Goal: Use online tool/utility: Utilize a website feature to perform a specific function

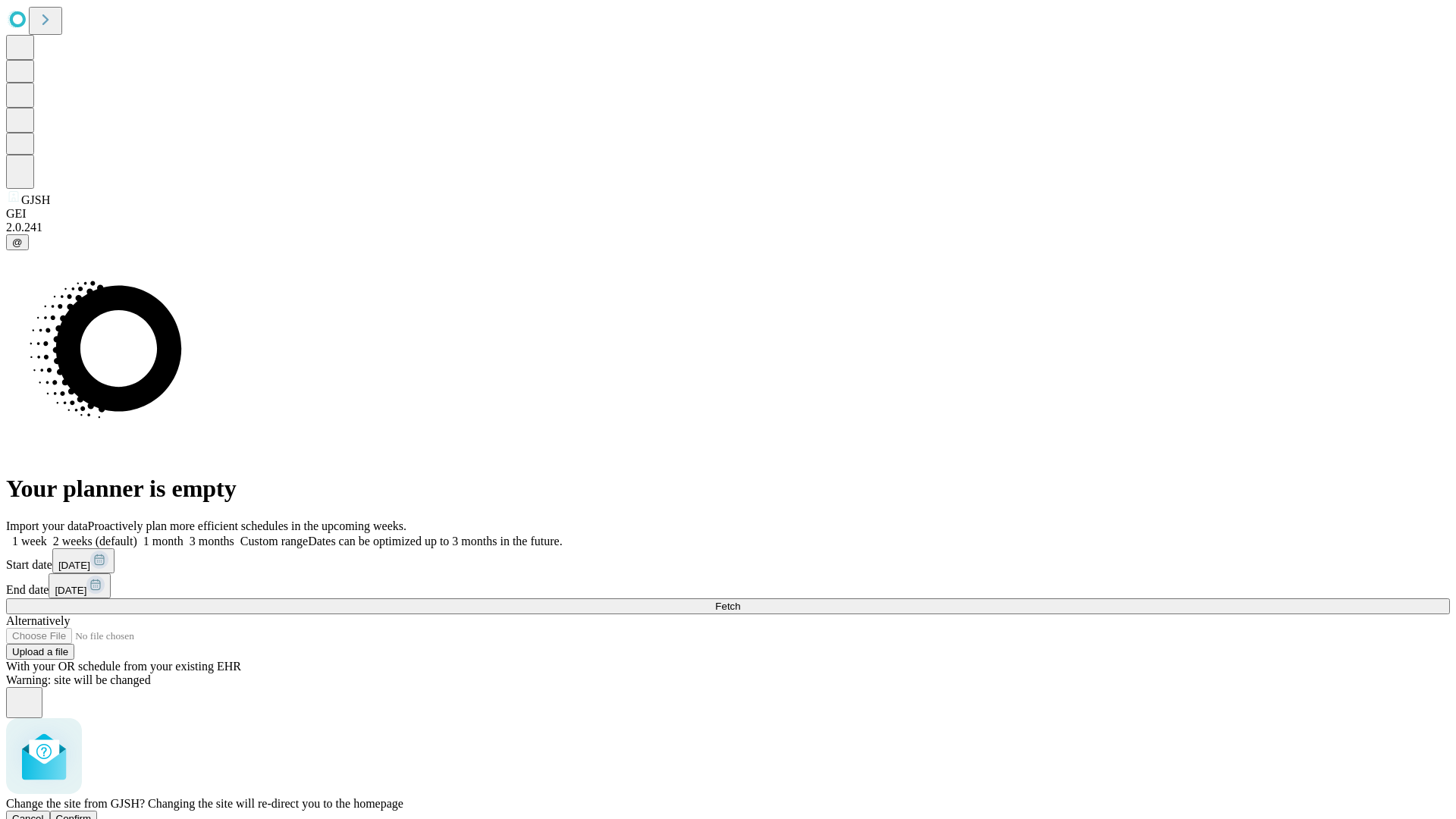
click at [91, 813] on span "Confirm" at bounding box center [73, 819] width 36 height 12
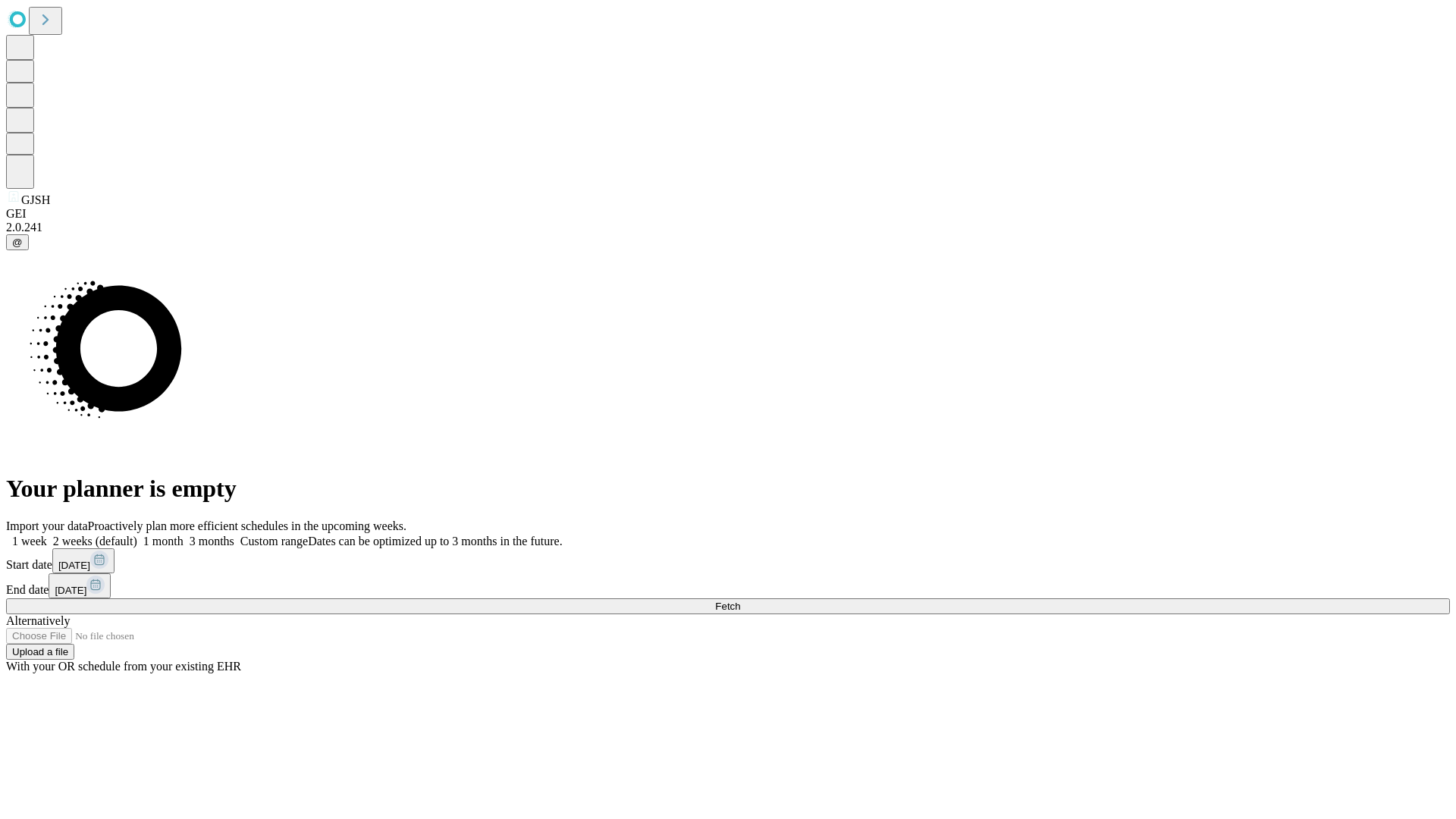
click at [137, 535] on label "2 weeks (default)" at bounding box center [92, 541] width 91 height 13
click at [740, 600] on span "Fetch" at bounding box center [728, 606] width 25 height 12
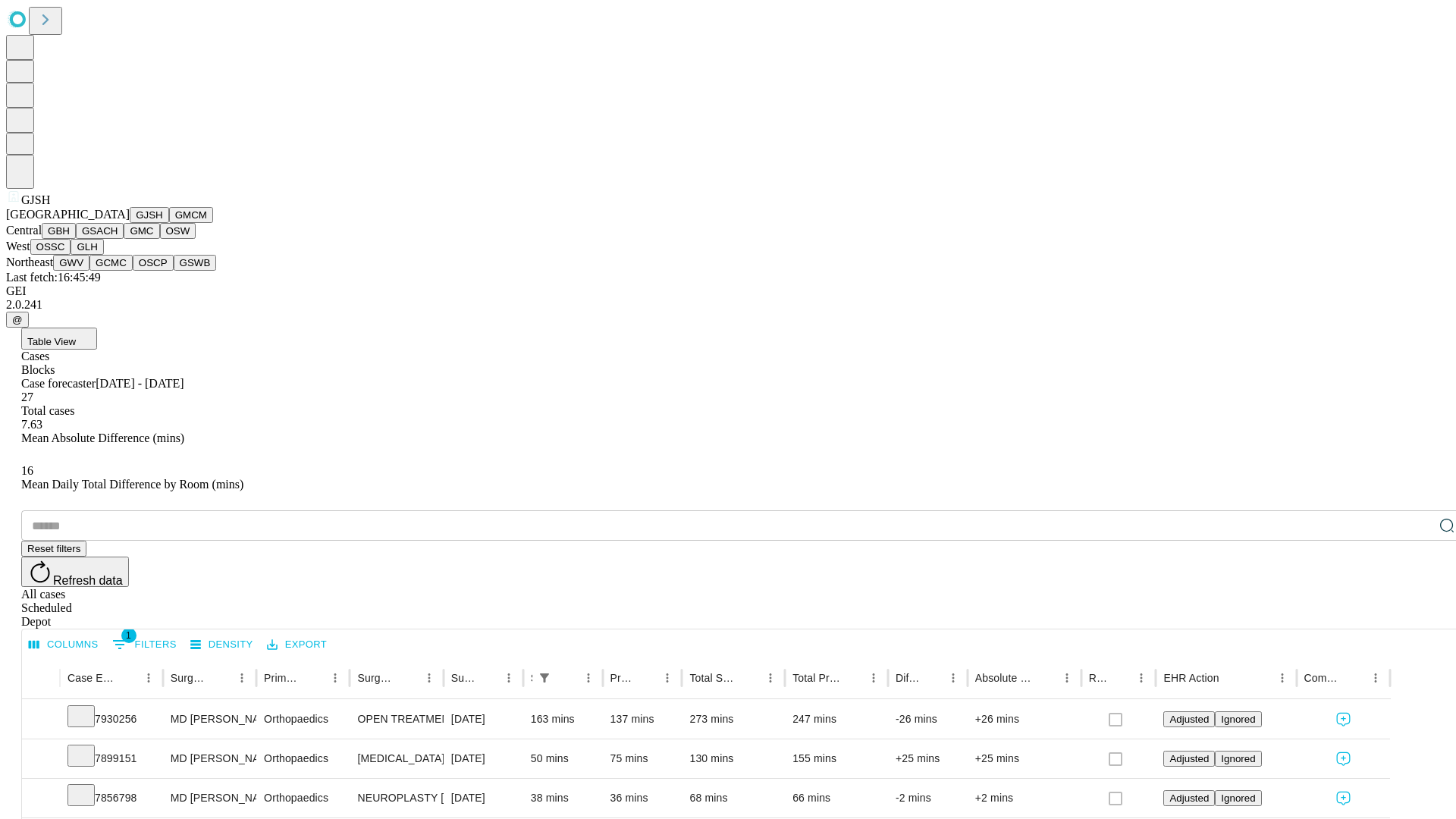
click at [169, 223] on button "GMCM" at bounding box center [190, 215] width 44 height 16
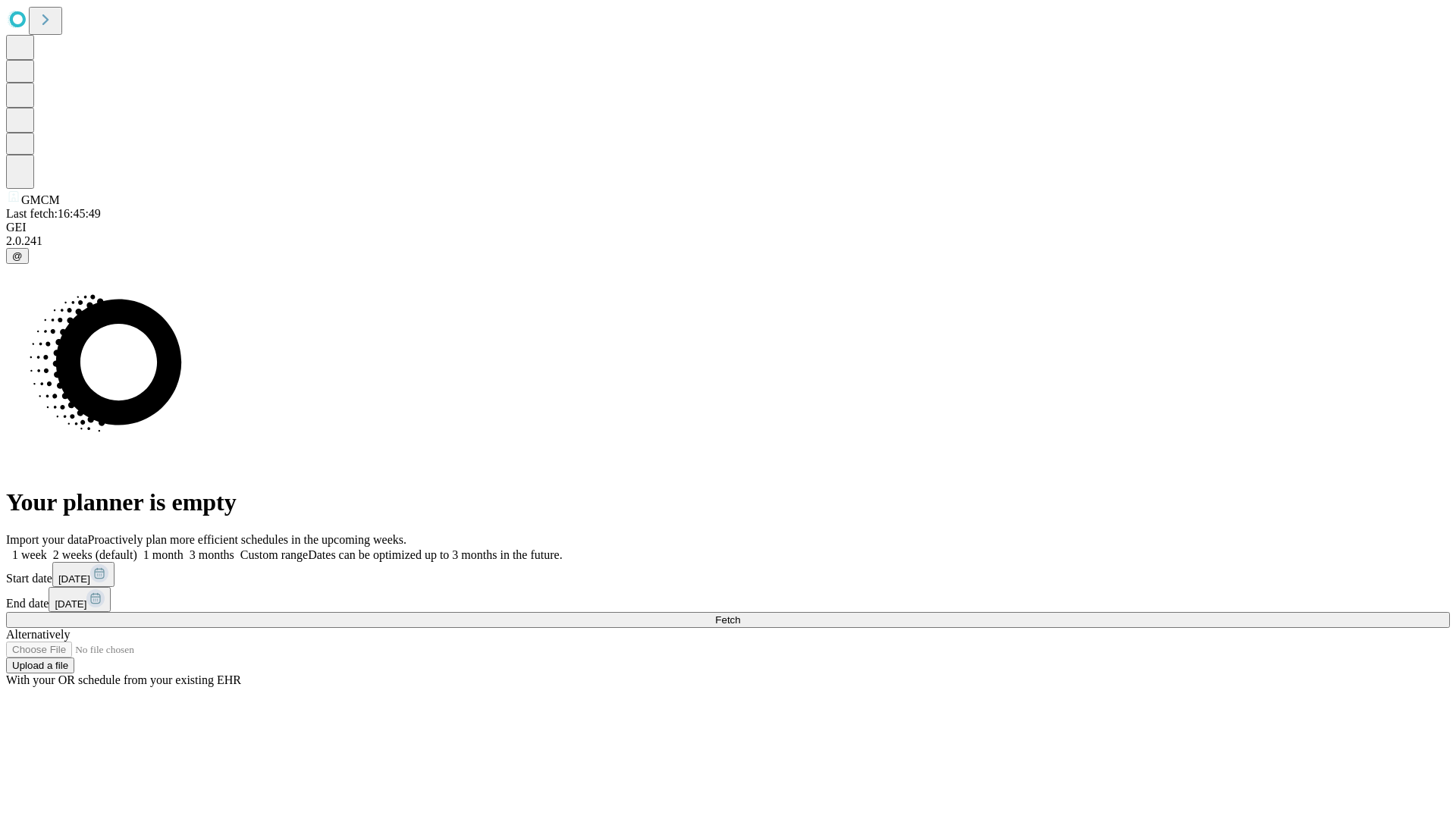
click at [137, 548] on label "2 weeks (default)" at bounding box center [92, 555] width 91 height 13
click at [740, 614] on span "Fetch" at bounding box center [728, 620] width 25 height 12
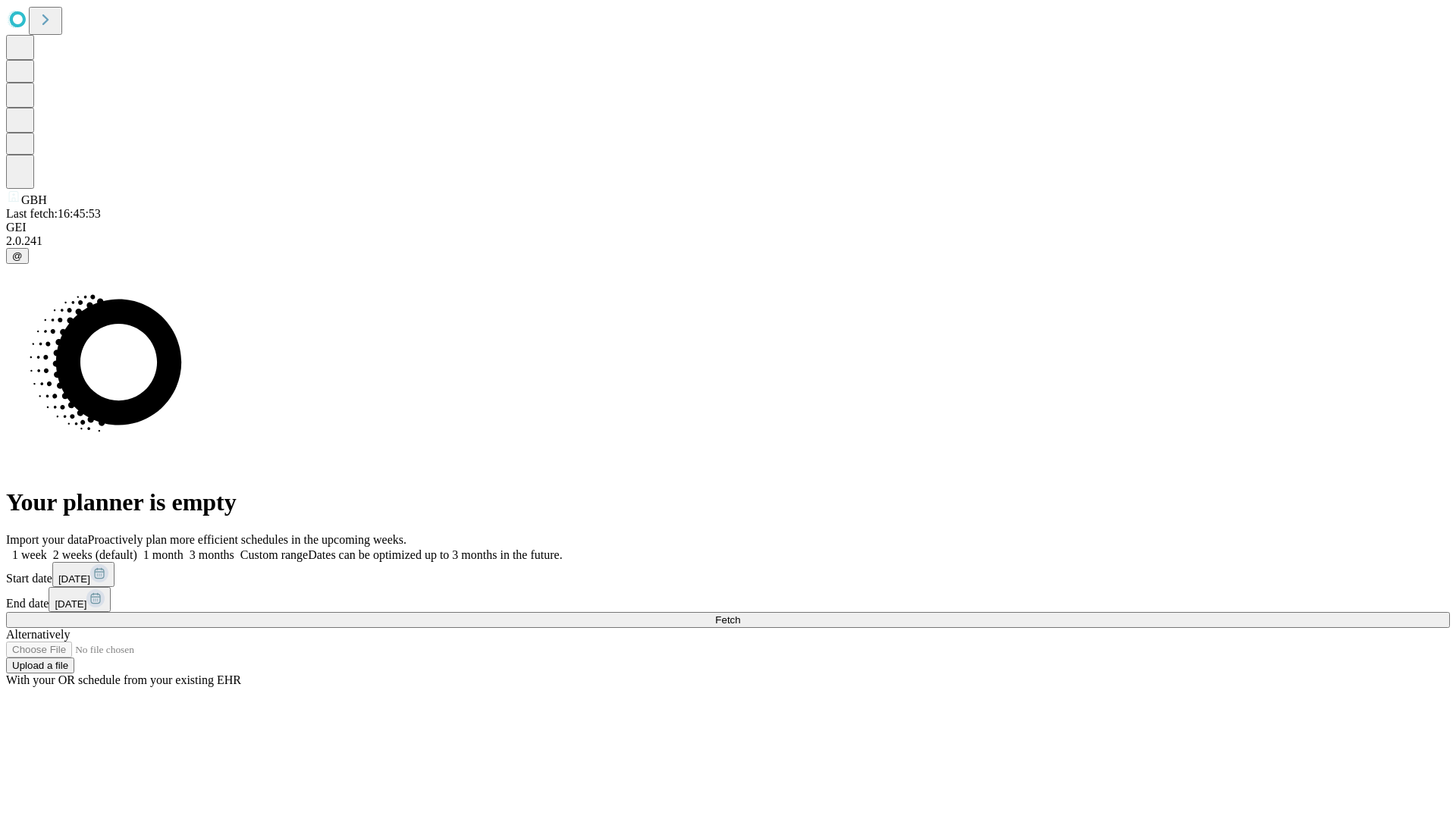
click at [137, 548] on label "2 weeks (default)" at bounding box center [92, 555] width 91 height 13
click at [740, 614] on span "Fetch" at bounding box center [728, 620] width 25 height 12
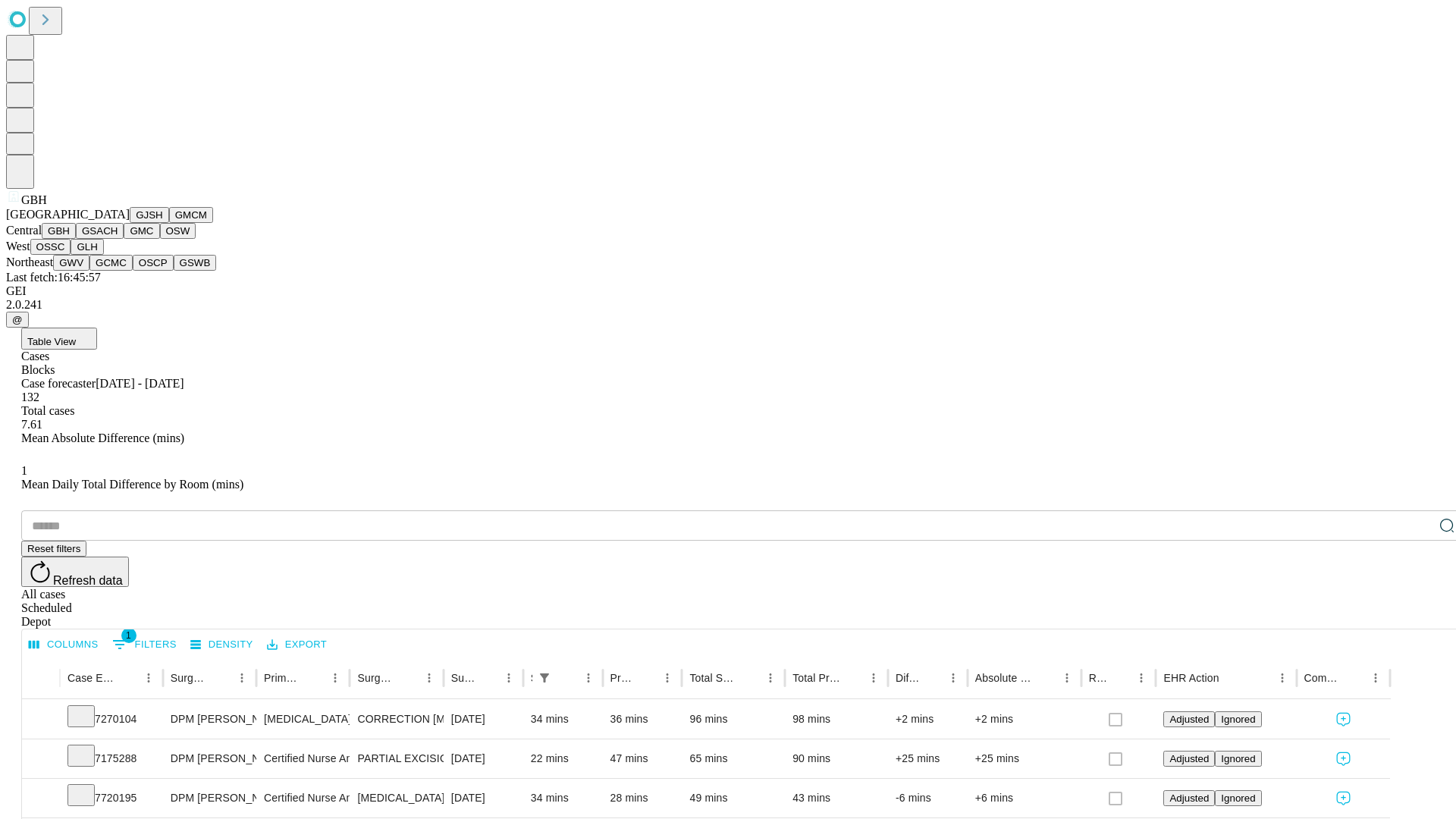
click at [117, 239] on button "GSACH" at bounding box center [99, 230] width 47 height 16
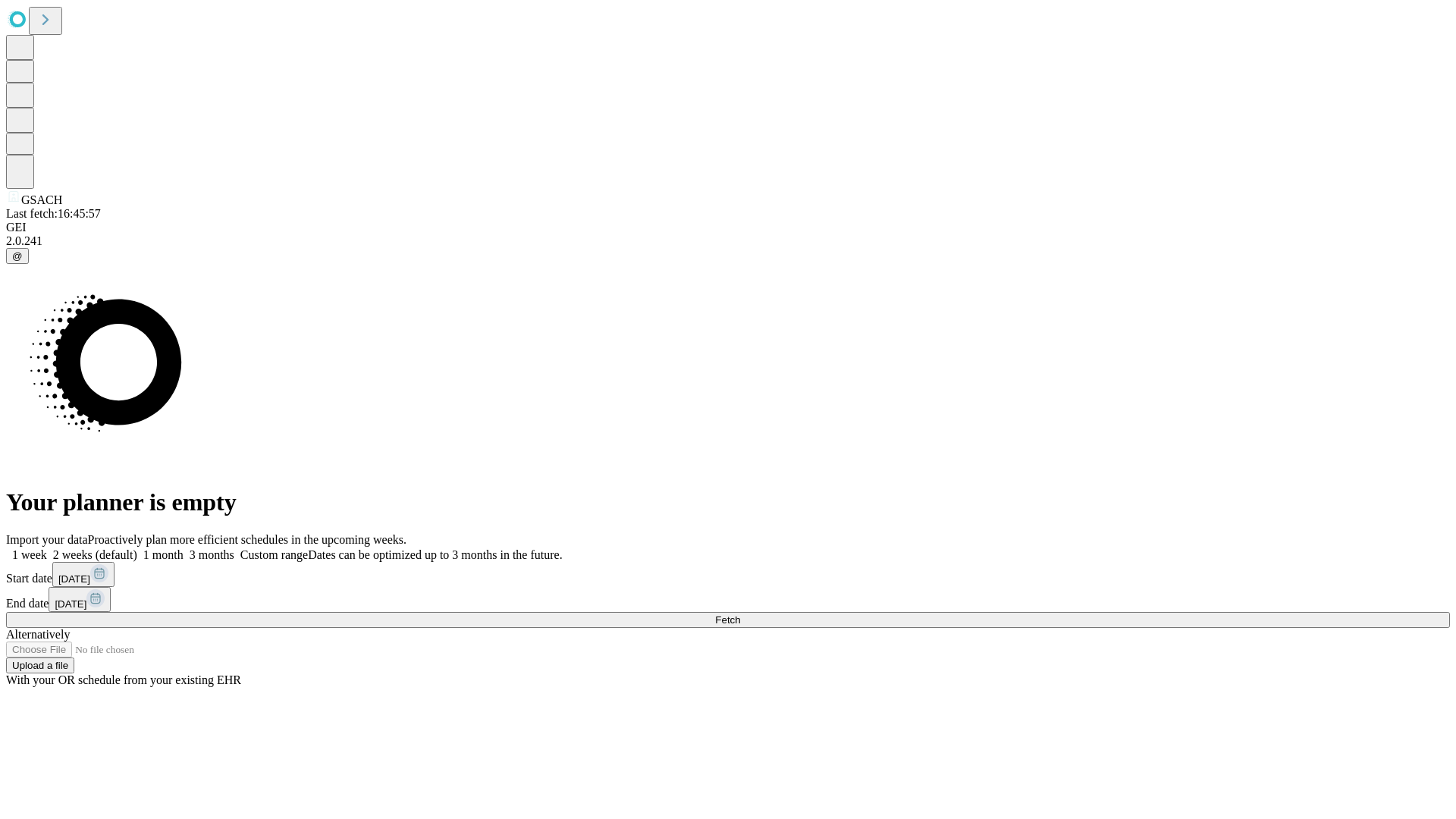
click at [137, 548] on label "2 weeks (default)" at bounding box center [92, 555] width 91 height 13
click at [740, 614] on span "Fetch" at bounding box center [728, 620] width 25 height 12
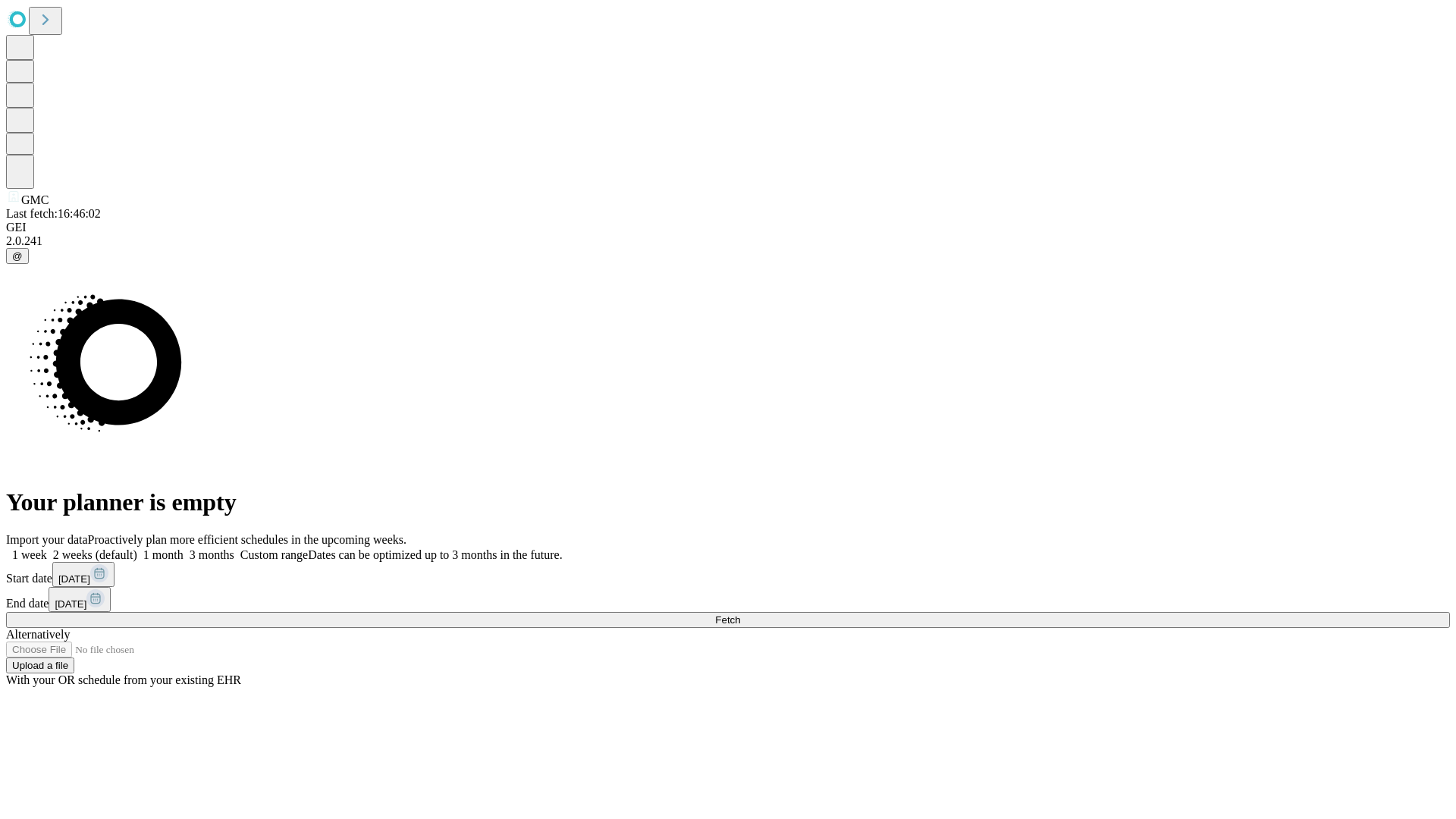
click at [137, 548] on label "2 weeks (default)" at bounding box center [92, 555] width 91 height 13
click at [740, 614] on span "Fetch" at bounding box center [728, 620] width 25 height 12
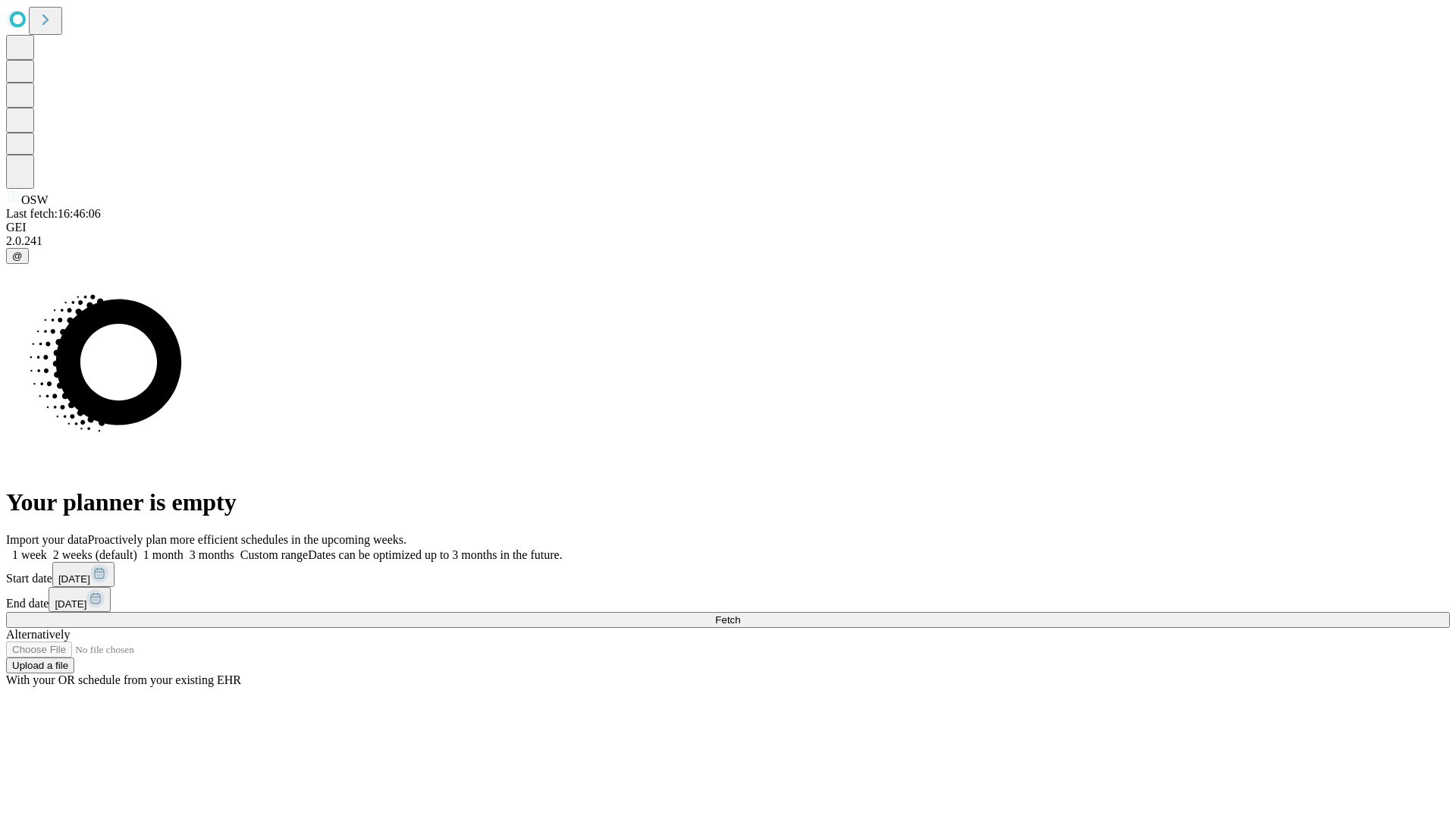
click at [137, 548] on label "2 weeks (default)" at bounding box center [92, 555] width 91 height 13
click at [740, 614] on span "Fetch" at bounding box center [728, 620] width 25 height 12
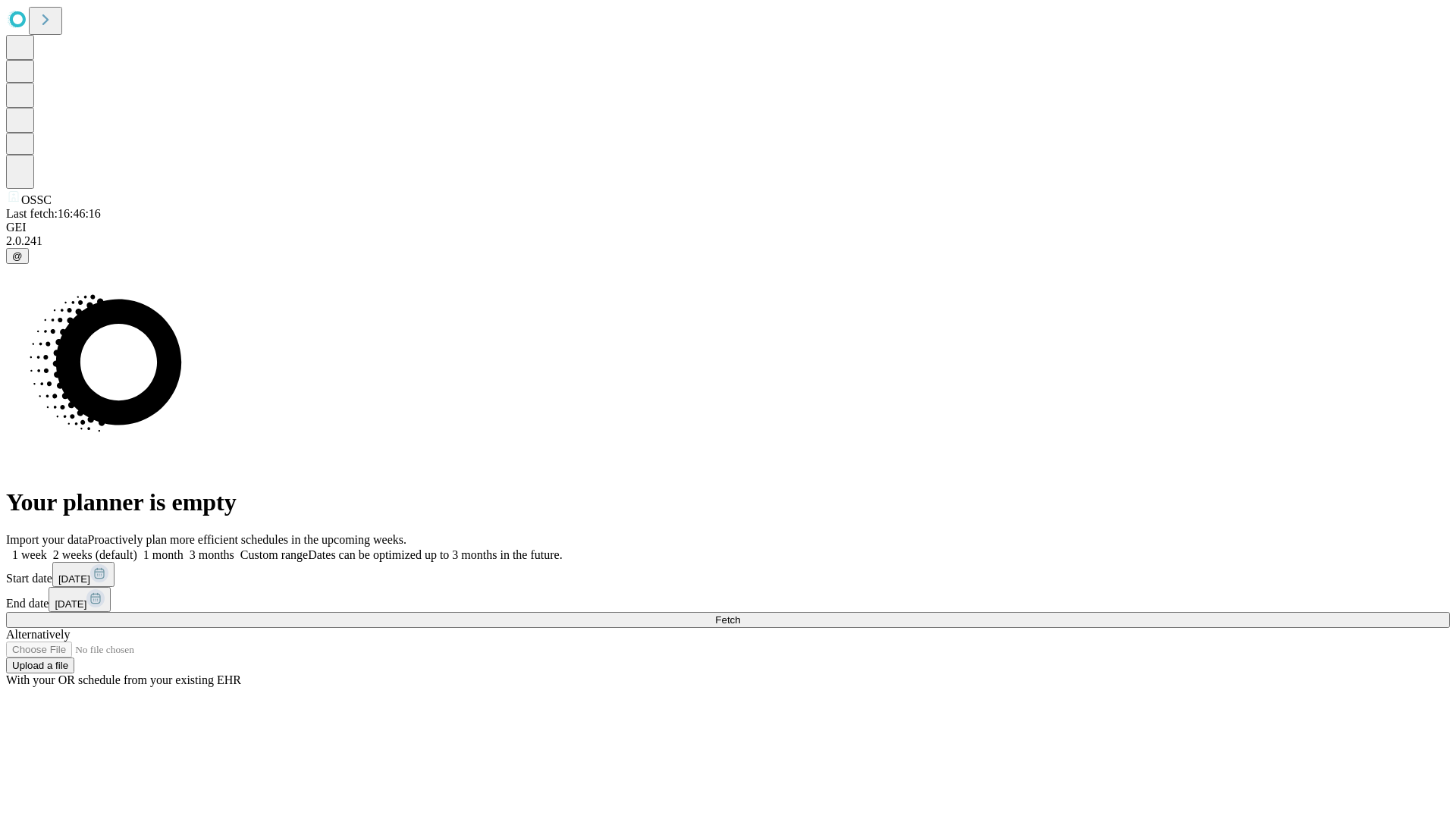
click at [740, 614] on span "Fetch" at bounding box center [728, 620] width 25 height 12
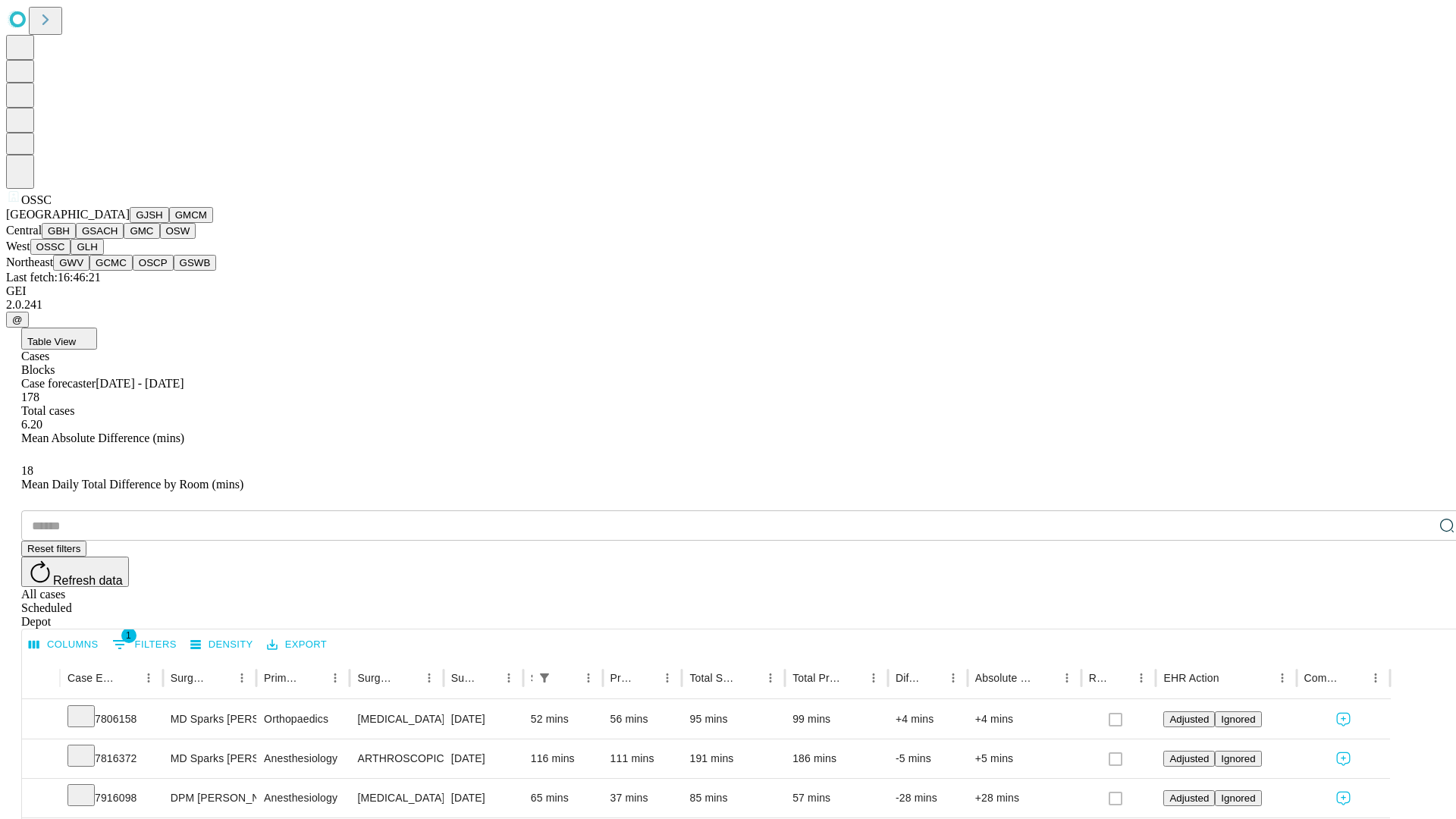
click at [103, 254] on button "GLH" at bounding box center [86, 246] width 32 height 16
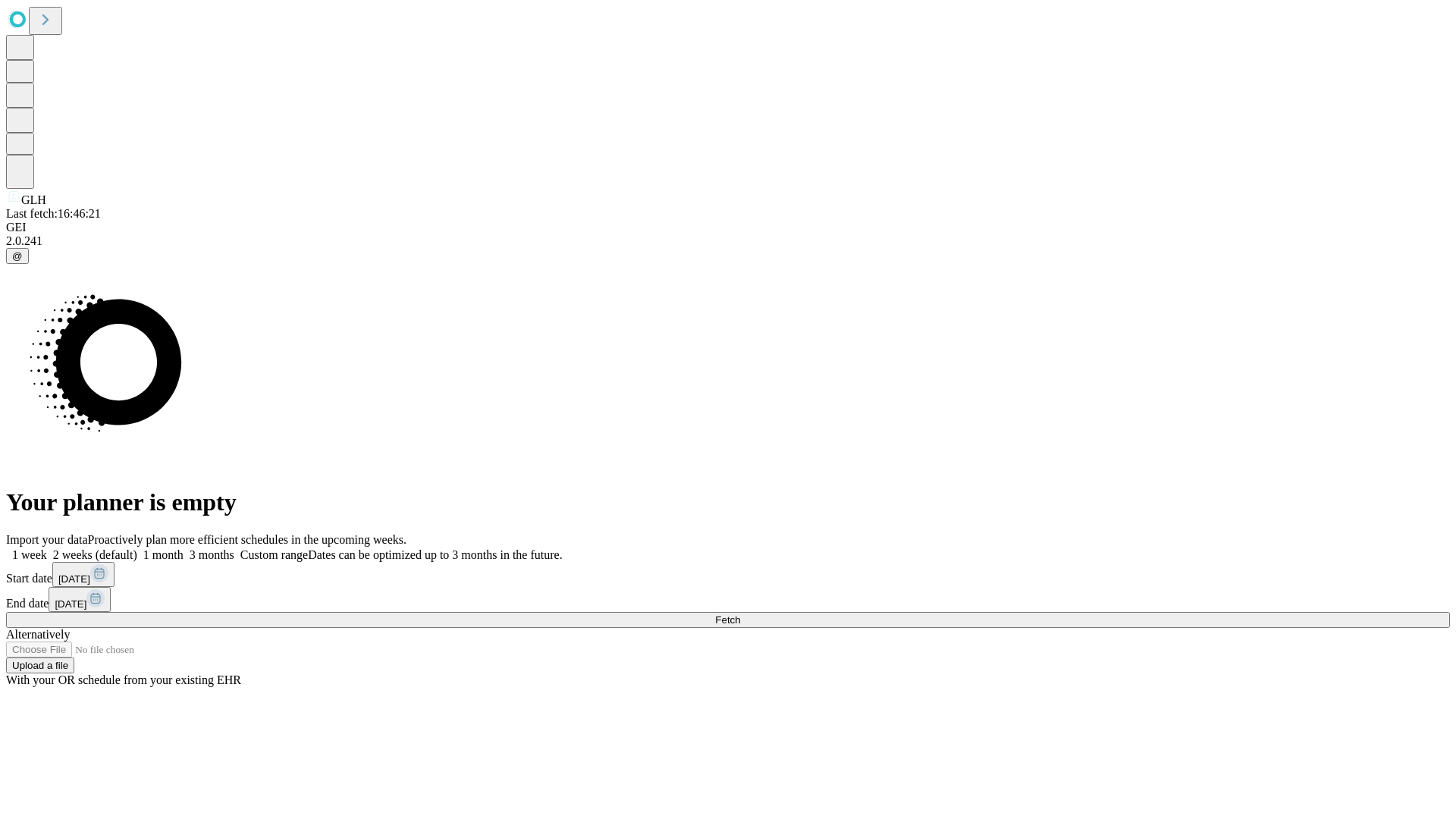
click at [137, 548] on label "2 weeks (default)" at bounding box center [92, 555] width 91 height 13
click at [740, 614] on span "Fetch" at bounding box center [728, 620] width 25 height 12
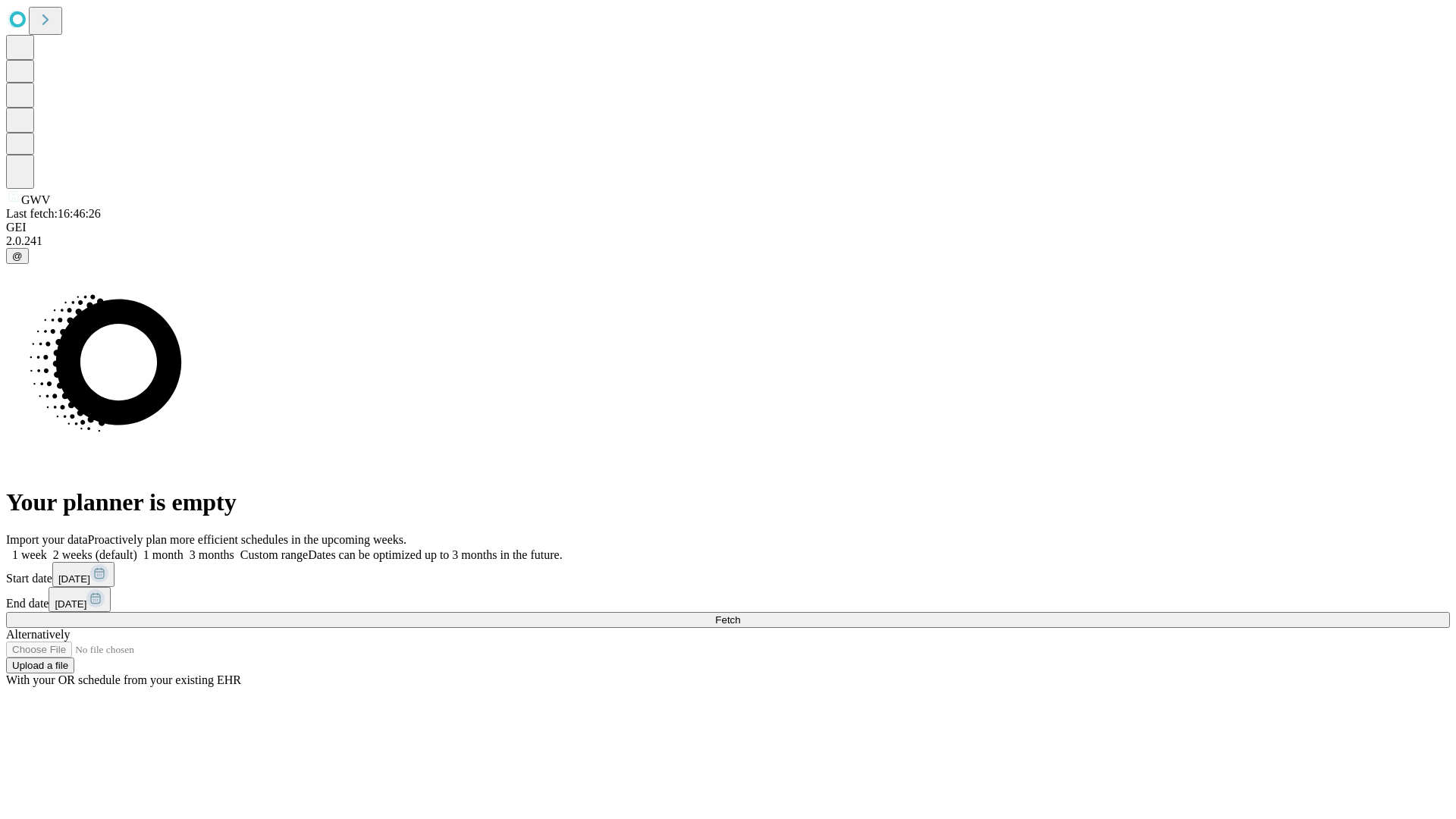
click at [137, 548] on label "2 weeks (default)" at bounding box center [92, 555] width 91 height 13
click at [740, 614] on span "Fetch" at bounding box center [728, 620] width 25 height 12
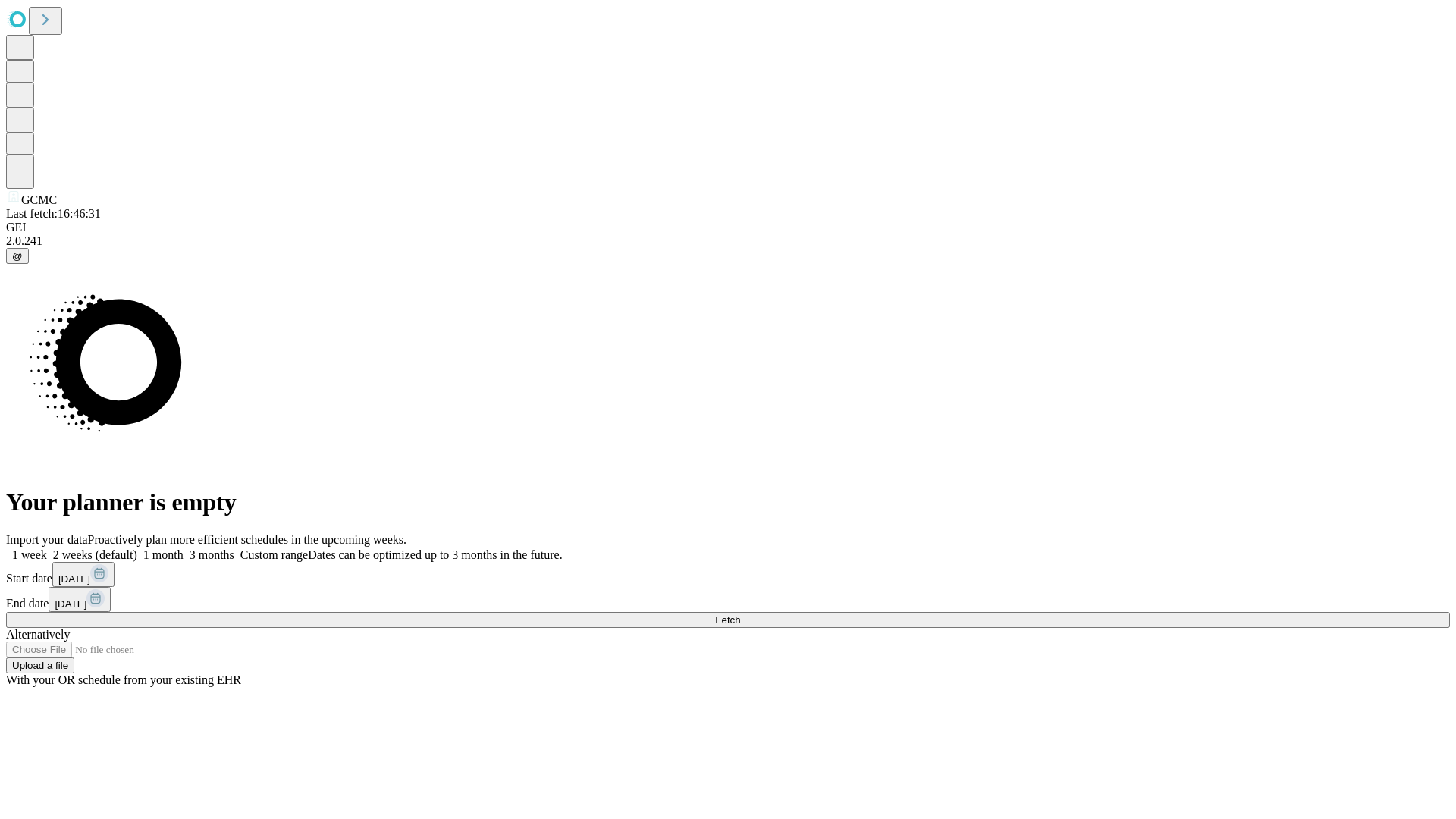
click at [137, 548] on label "2 weeks (default)" at bounding box center [92, 555] width 91 height 13
click at [740, 614] on span "Fetch" at bounding box center [728, 620] width 25 height 12
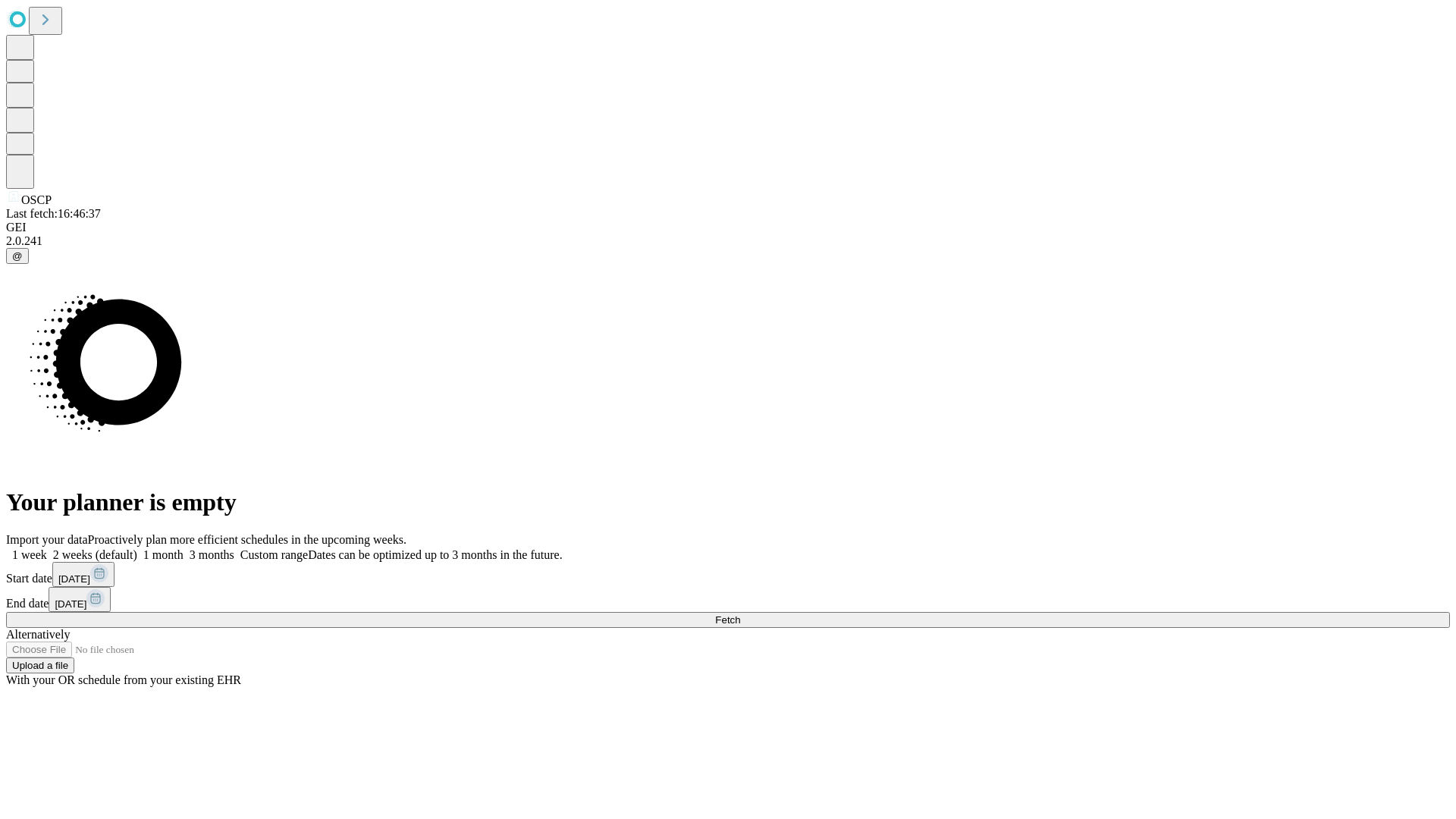
click at [137, 548] on label "2 weeks (default)" at bounding box center [92, 555] width 91 height 13
click at [740, 614] on span "Fetch" at bounding box center [728, 620] width 25 height 12
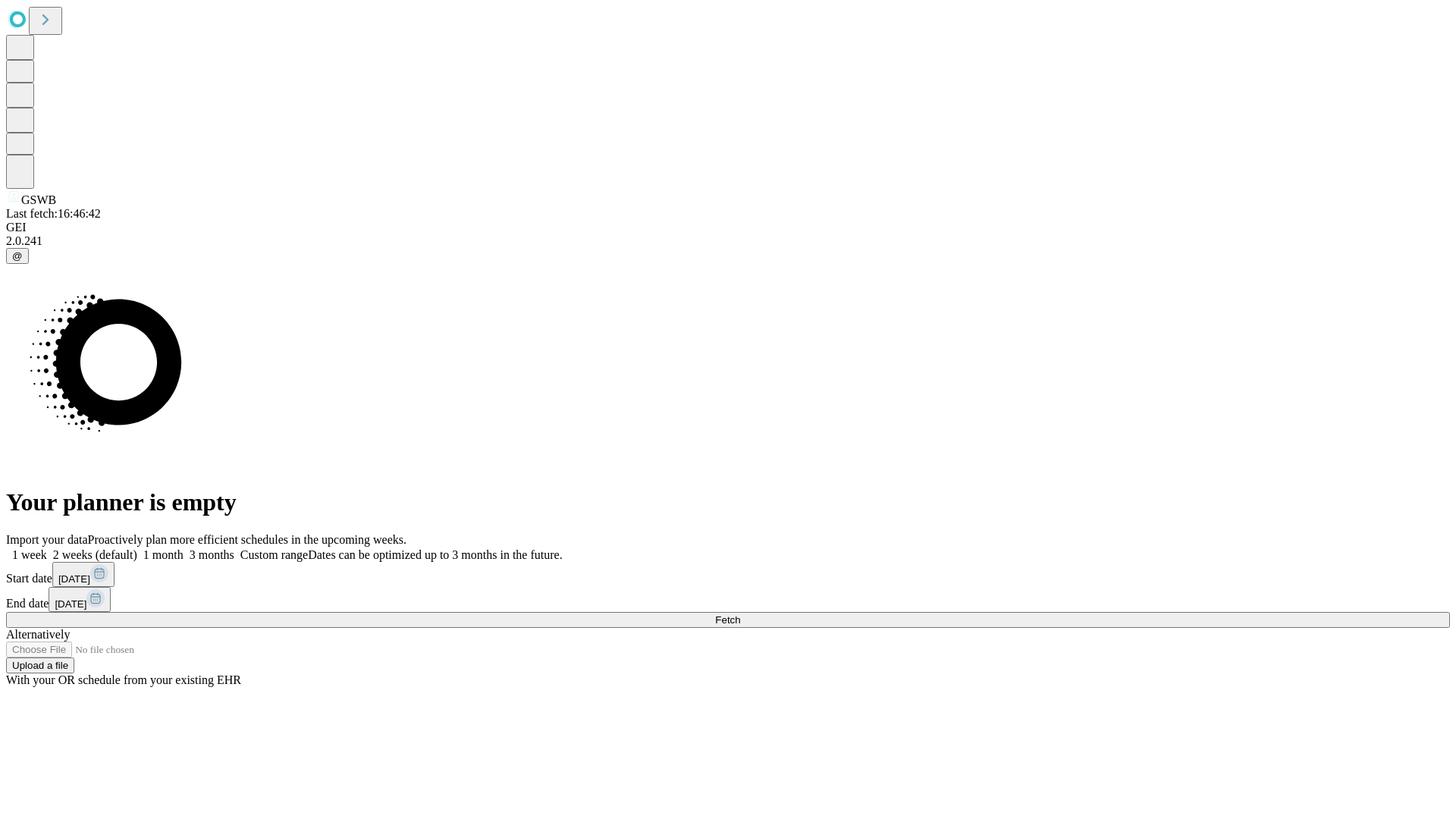
click at [137, 548] on label "2 weeks (default)" at bounding box center [92, 555] width 91 height 13
click at [740, 614] on span "Fetch" at bounding box center [728, 620] width 25 height 12
